Goal: Information Seeking & Learning: Learn about a topic

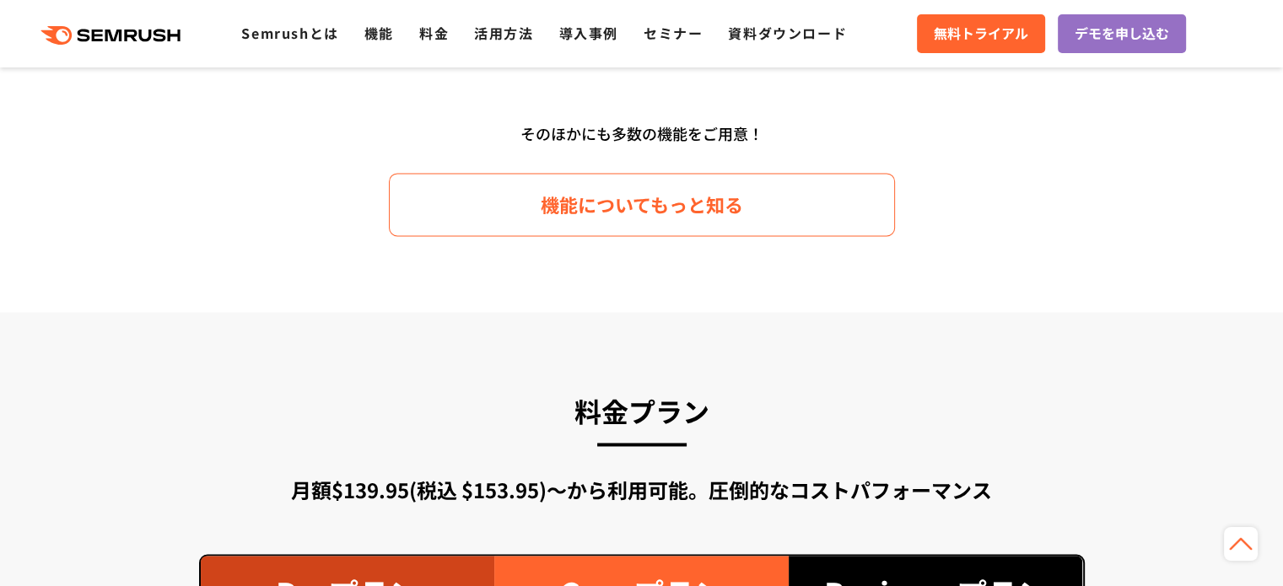
scroll to position [2673, 0]
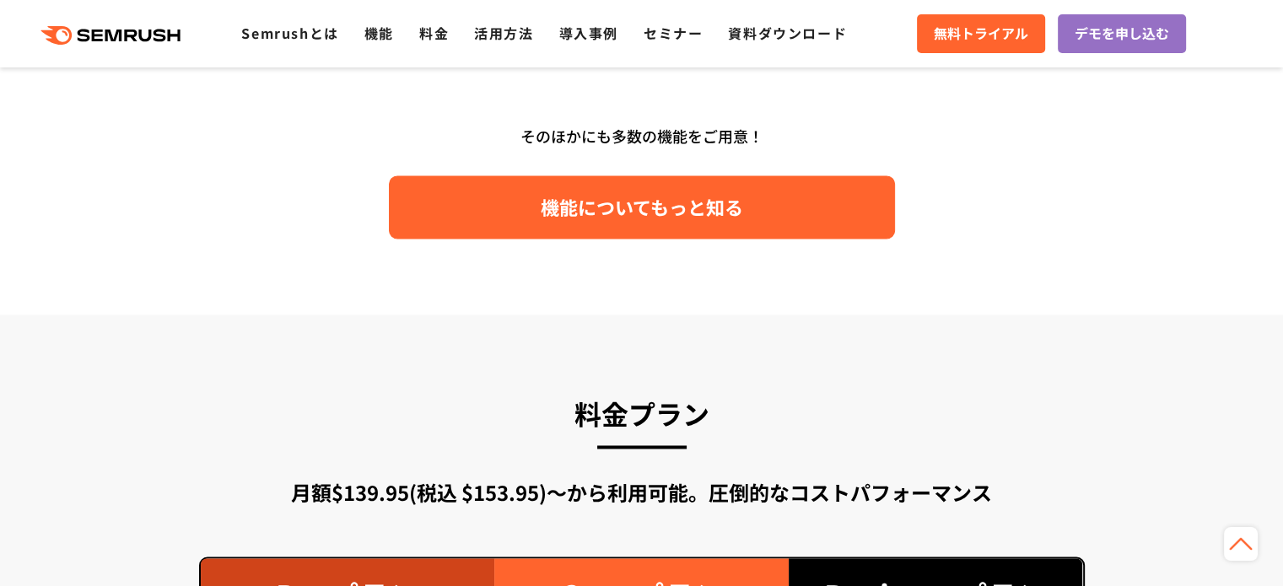
click at [556, 222] on link "機能についてもっと知る" at bounding box center [642, 206] width 506 height 63
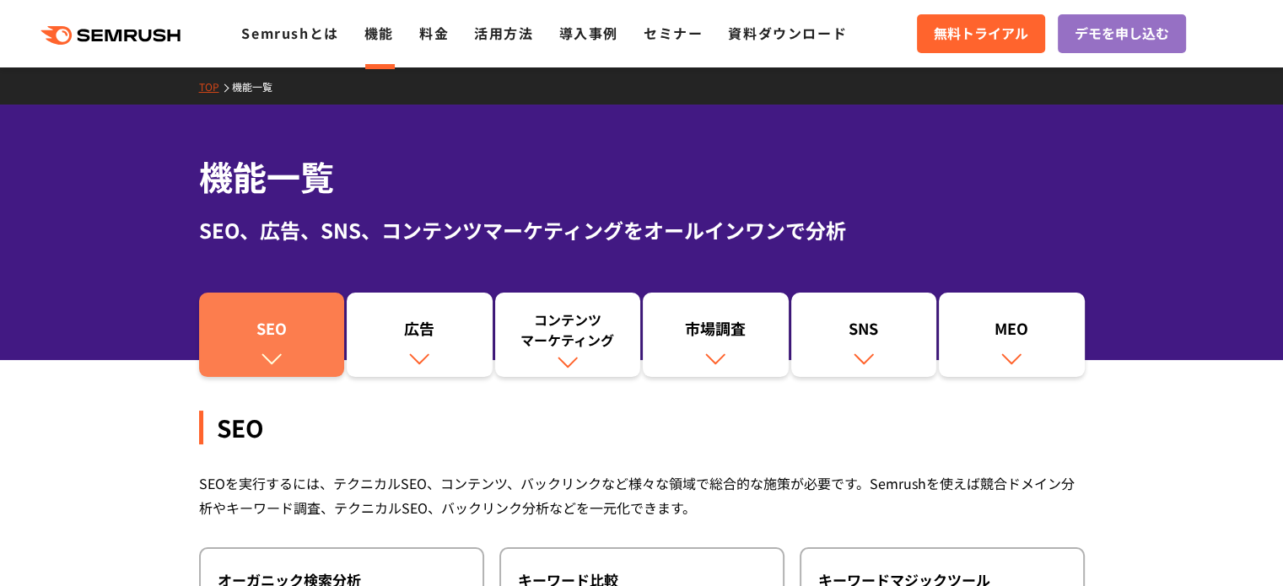
click at [294, 338] on div "SEO" at bounding box center [272, 332] width 129 height 29
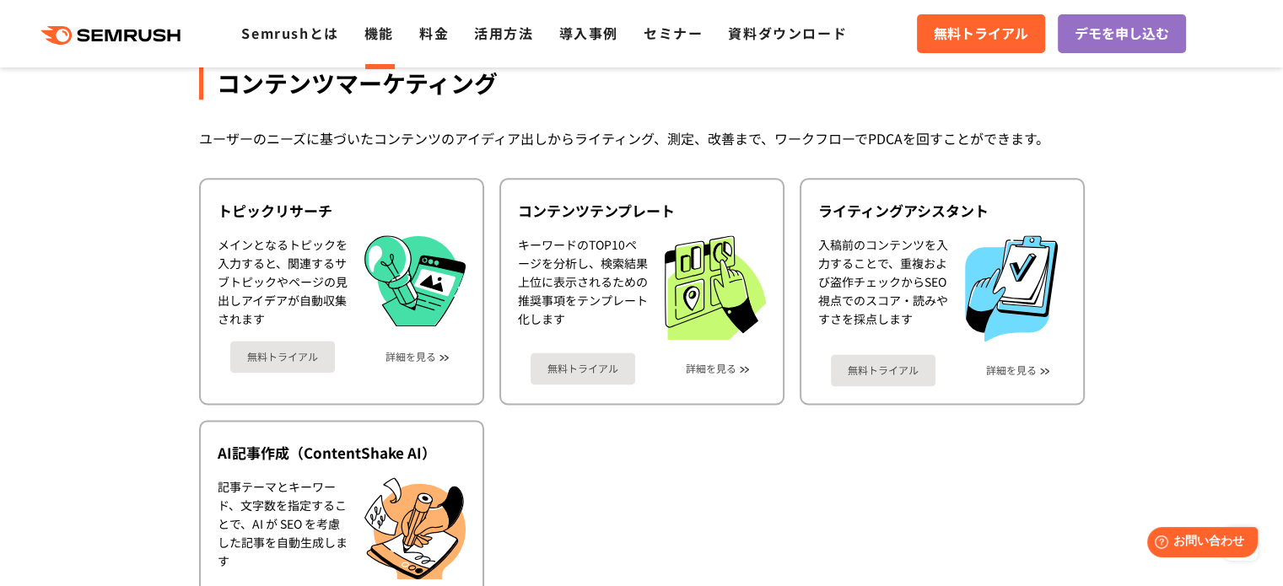
scroll to position [2201, 0]
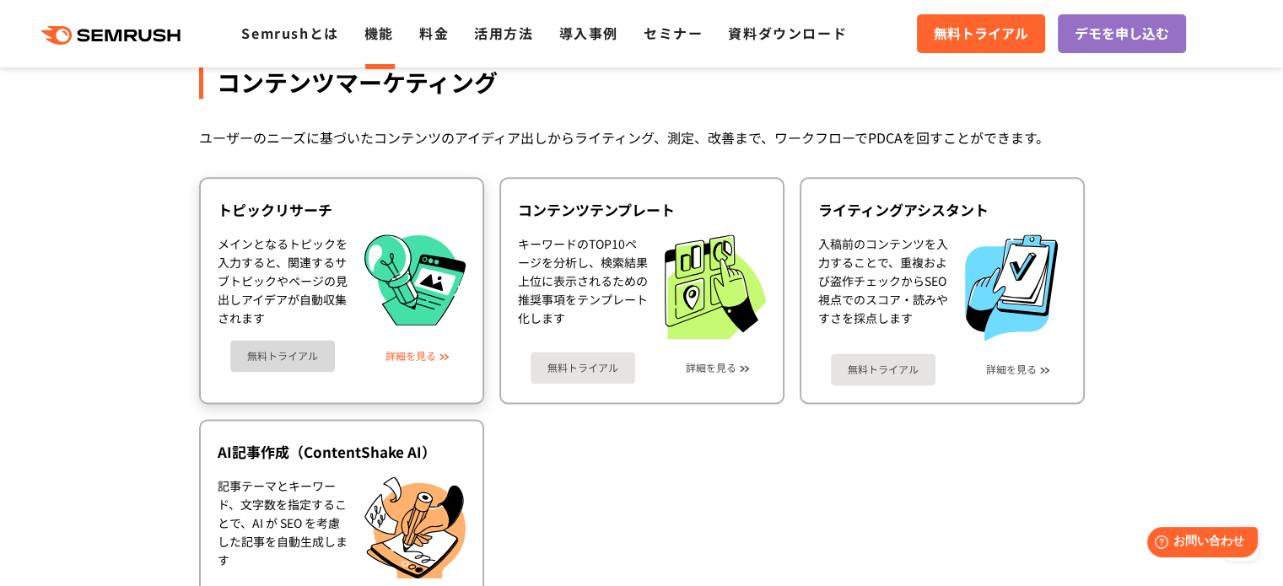
click at [426, 350] on link "詳細を見る" at bounding box center [411, 356] width 51 height 12
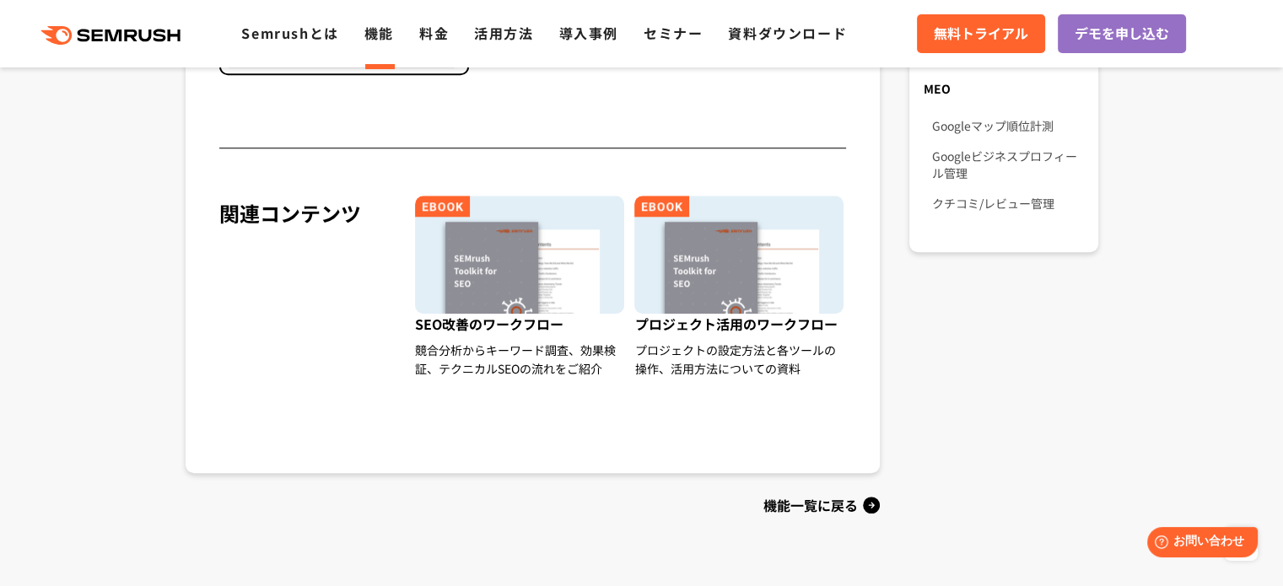
scroll to position [1434, 0]
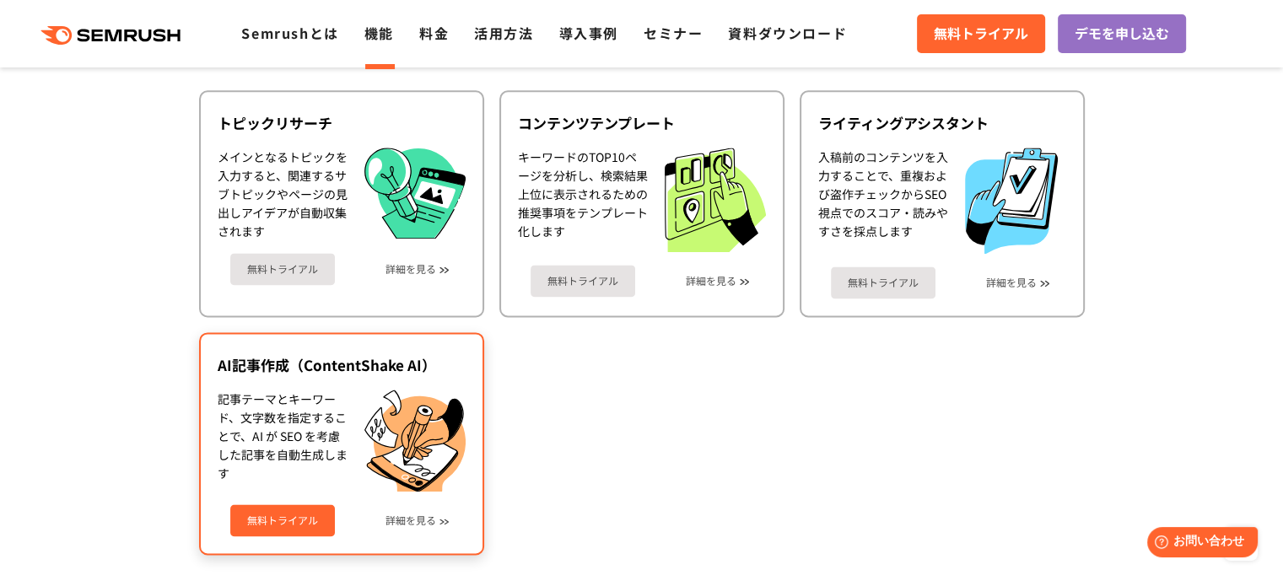
click at [406, 501] on div "無料トライアル 詳細を見る" at bounding box center [342, 514] width 248 height 45
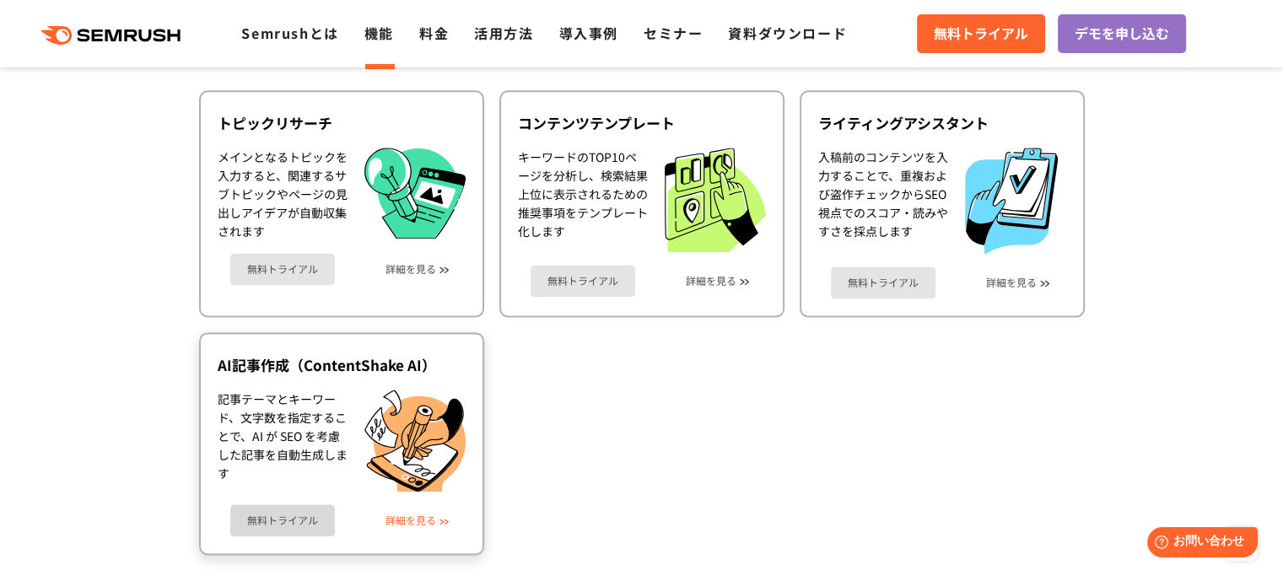
click at [406, 515] on link "詳細を見る" at bounding box center [411, 521] width 51 height 12
